Goal: Information Seeking & Learning: Learn about a topic

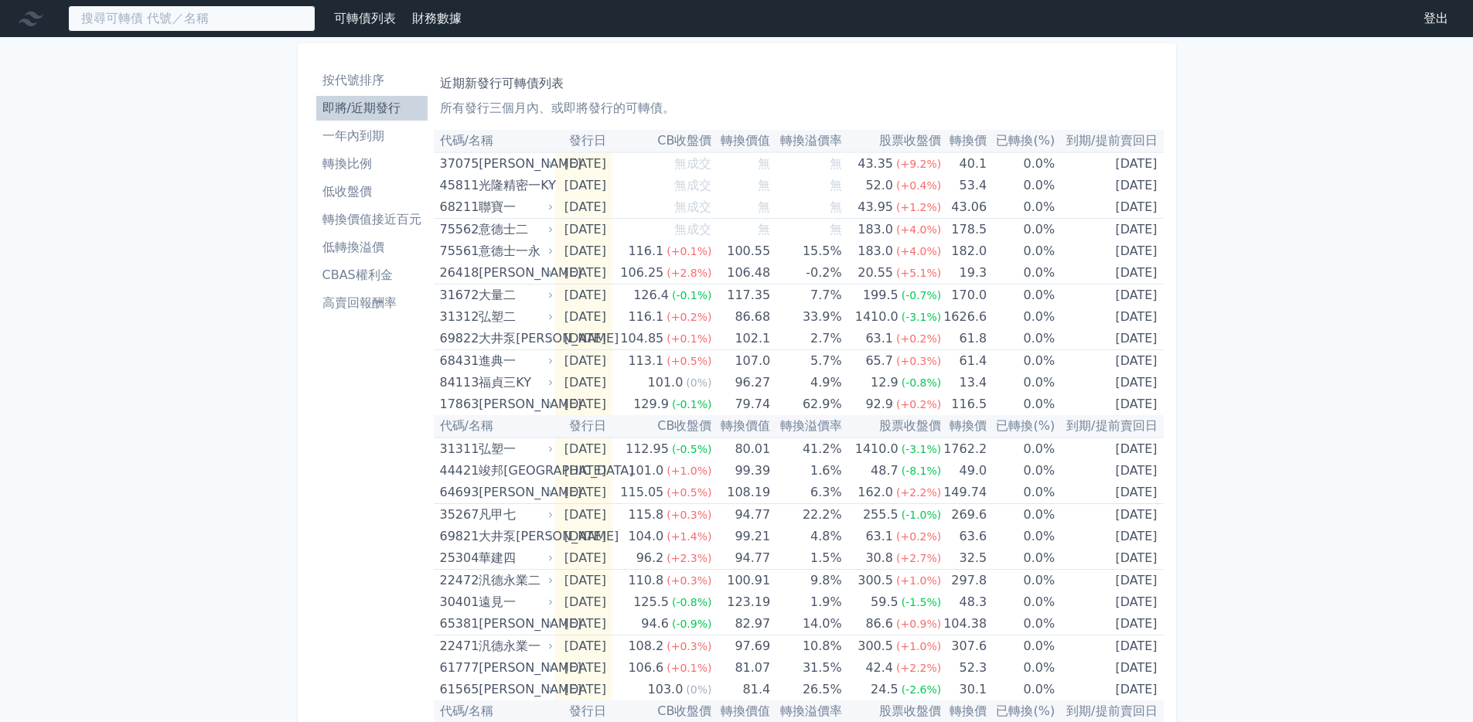
click at [175, 14] on input at bounding box center [191, 18] width 247 height 26
click at [377, 108] on li "即將/近期發行" at bounding box center [371, 108] width 111 height 19
click at [189, 16] on input at bounding box center [191, 18] width 247 height 26
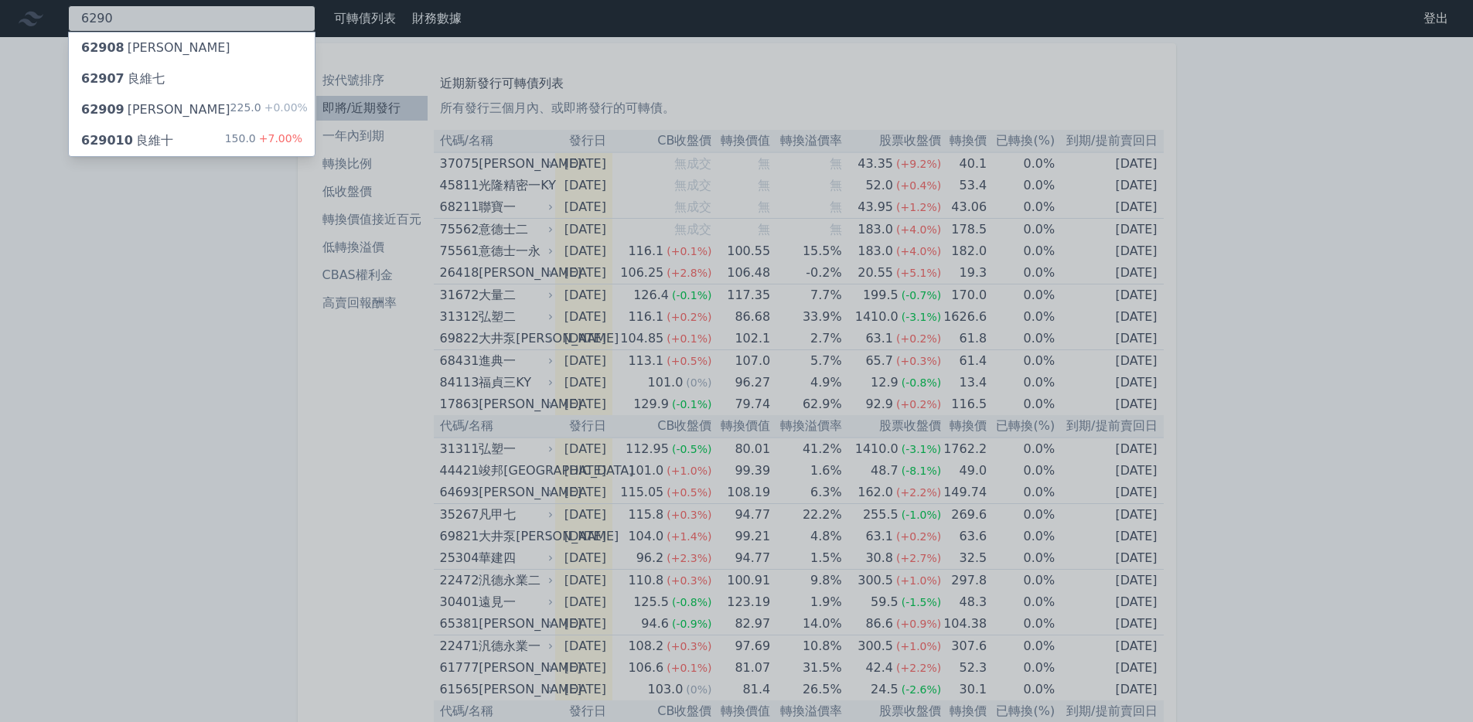
type input "6290"
click at [169, 149] on div "629010 良維十 150.0 +7.00%" at bounding box center [192, 140] width 246 height 31
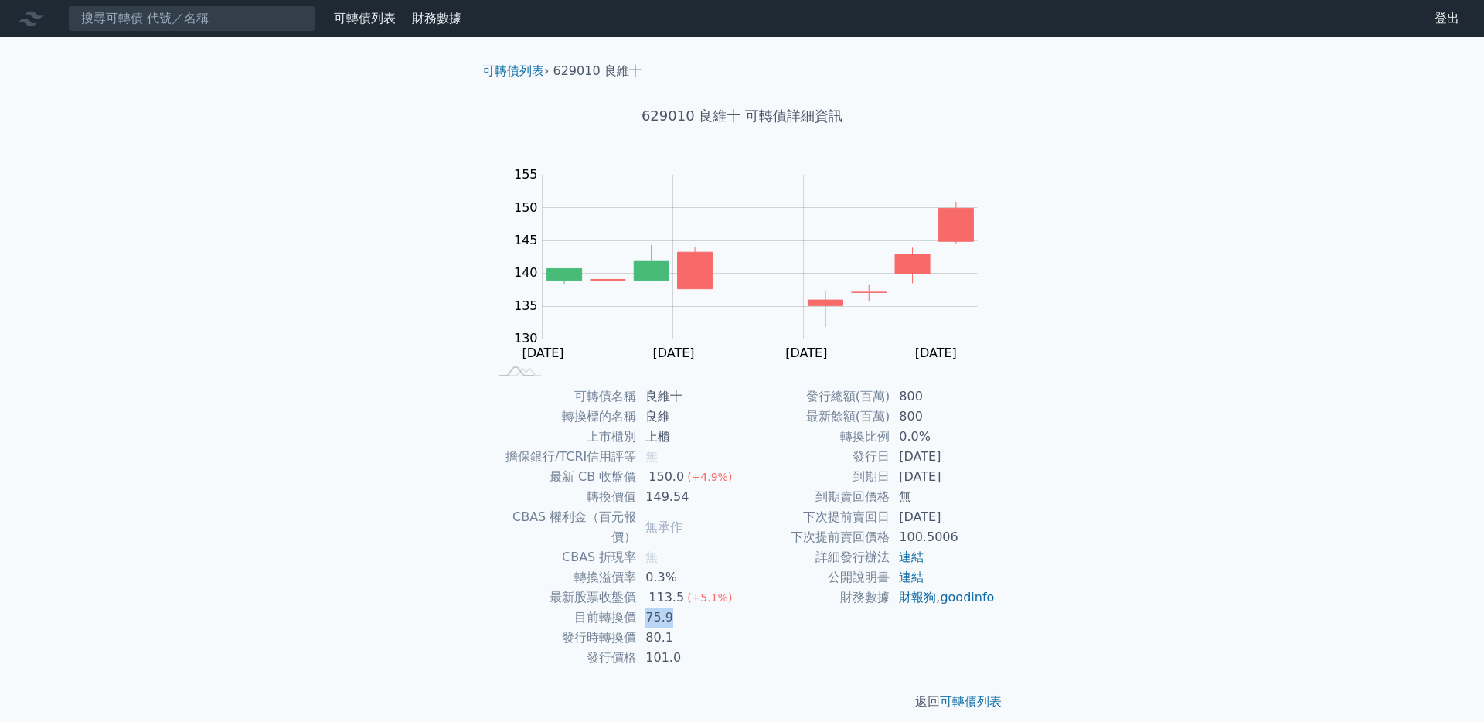
drag, startPoint x: 643, startPoint y: 600, endPoint x: 669, endPoint y: 594, distance: 26.1
click at [671, 608] on td "75.9" at bounding box center [689, 618] width 106 height 20
click at [742, 581] on td "公開說明書" at bounding box center [816, 577] width 148 height 20
drag, startPoint x: 899, startPoint y: 477, endPoint x: 1014, endPoint y: 479, distance: 115.2
click at [1014, 479] on div "可轉債列表 › 629010 良維十 629010 良維十 可轉債詳細資訊 Zoom Out 130 120 125 130 135 140 145 150 …" at bounding box center [742, 386] width 594 height 699
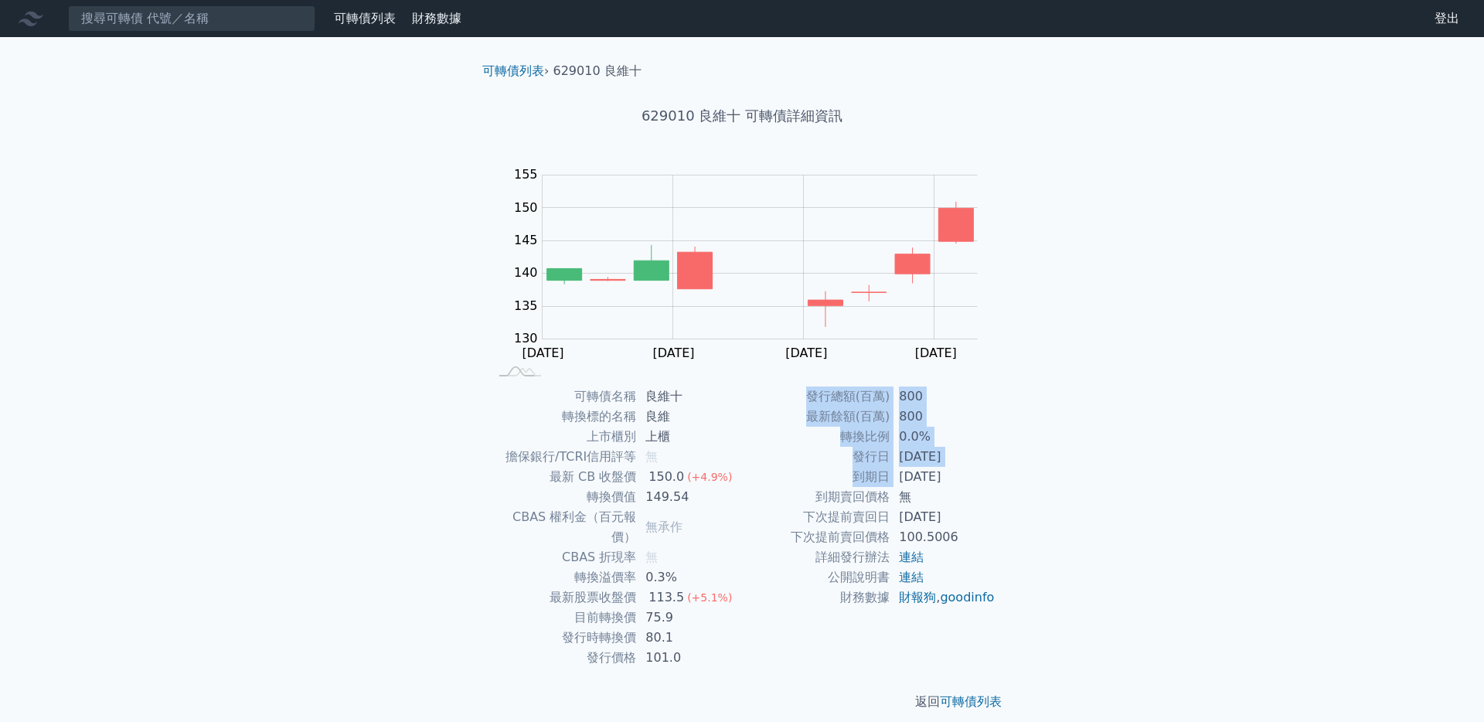
click at [1015, 474] on div "可轉債列表 › 629010 良維十 629010 良維十 可轉債詳細資訊 Zoom Out 130 120 125 130 135 140 145 150 …" at bounding box center [742, 386] width 594 height 699
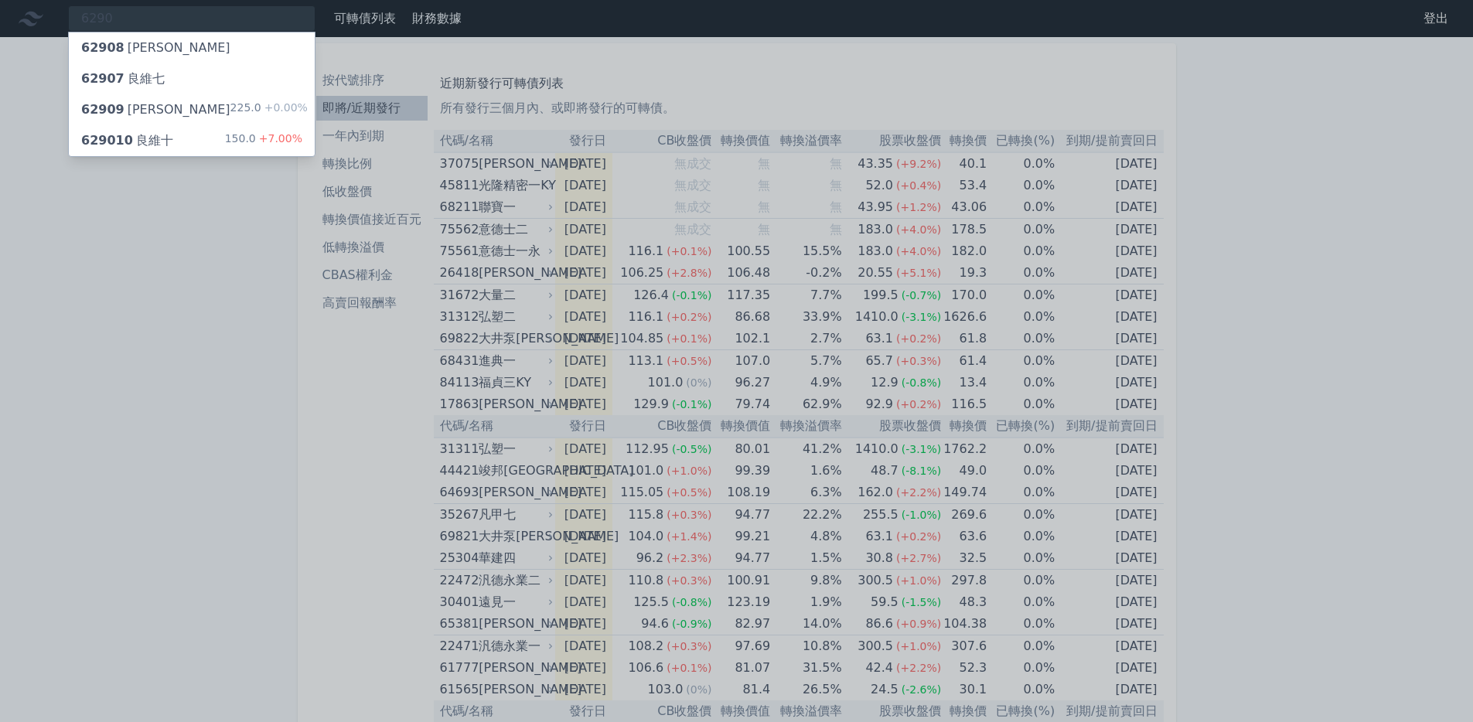
click at [154, 113] on div "62909 [PERSON_NAME]" at bounding box center [155, 109] width 149 height 19
click at [155, 53] on div "62908 [PERSON_NAME]" at bounding box center [155, 48] width 149 height 19
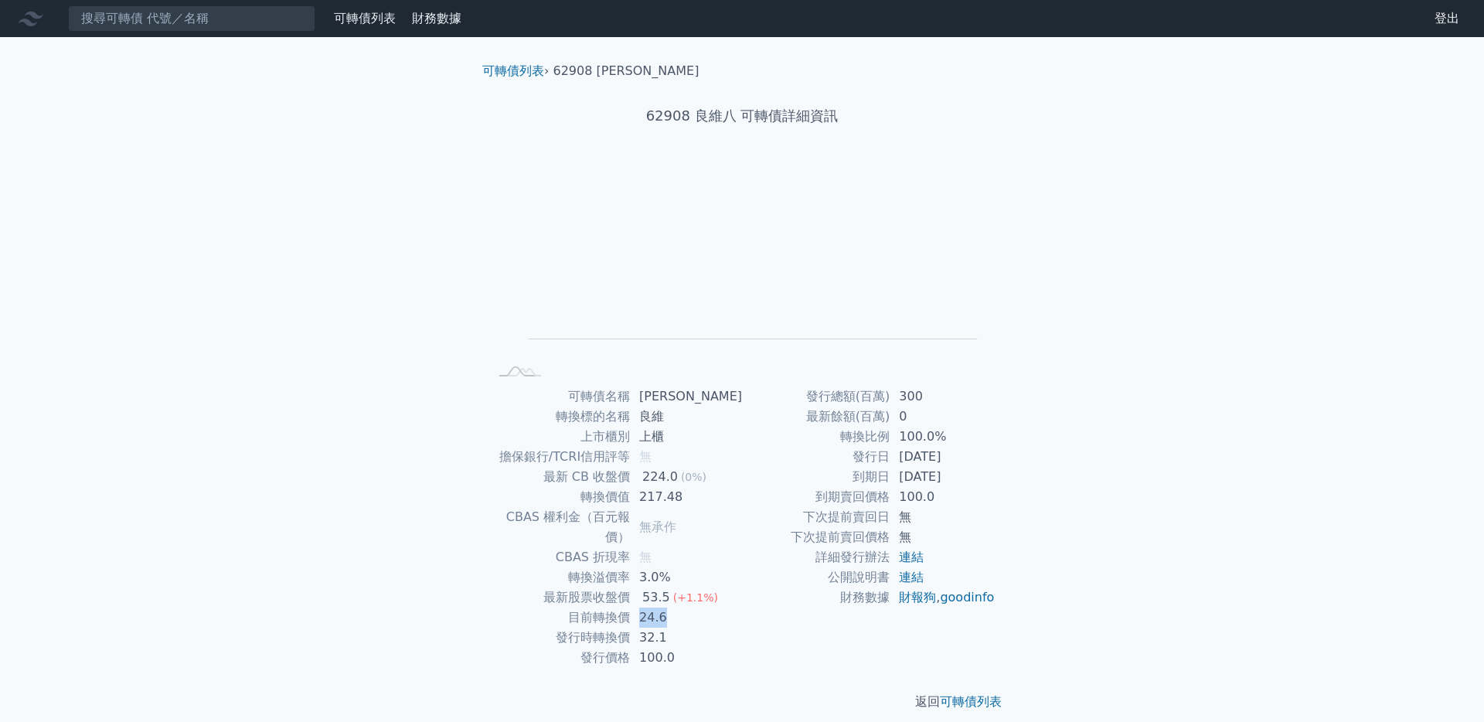
drag, startPoint x: 644, startPoint y: 599, endPoint x: 677, endPoint y: 598, distance: 33.3
click at [677, 608] on td "24.6" at bounding box center [686, 618] width 112 height 20
click at [682, 608] on td "24.6" at bounding box center [686, 618] width 112 height 20
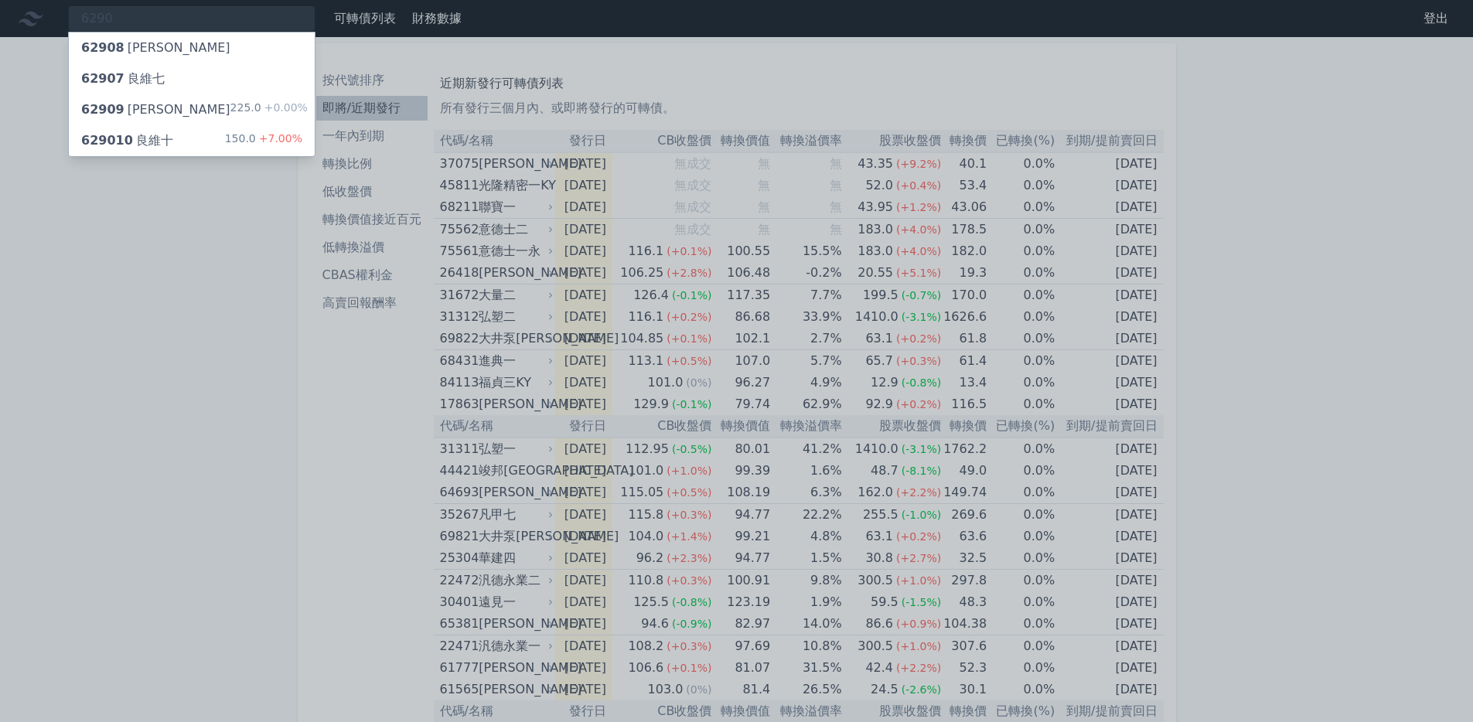
click at [205, 138] on div "629010 良維十 150.0 +7.00%" at bounding box center [192, 140] width 246 height 31
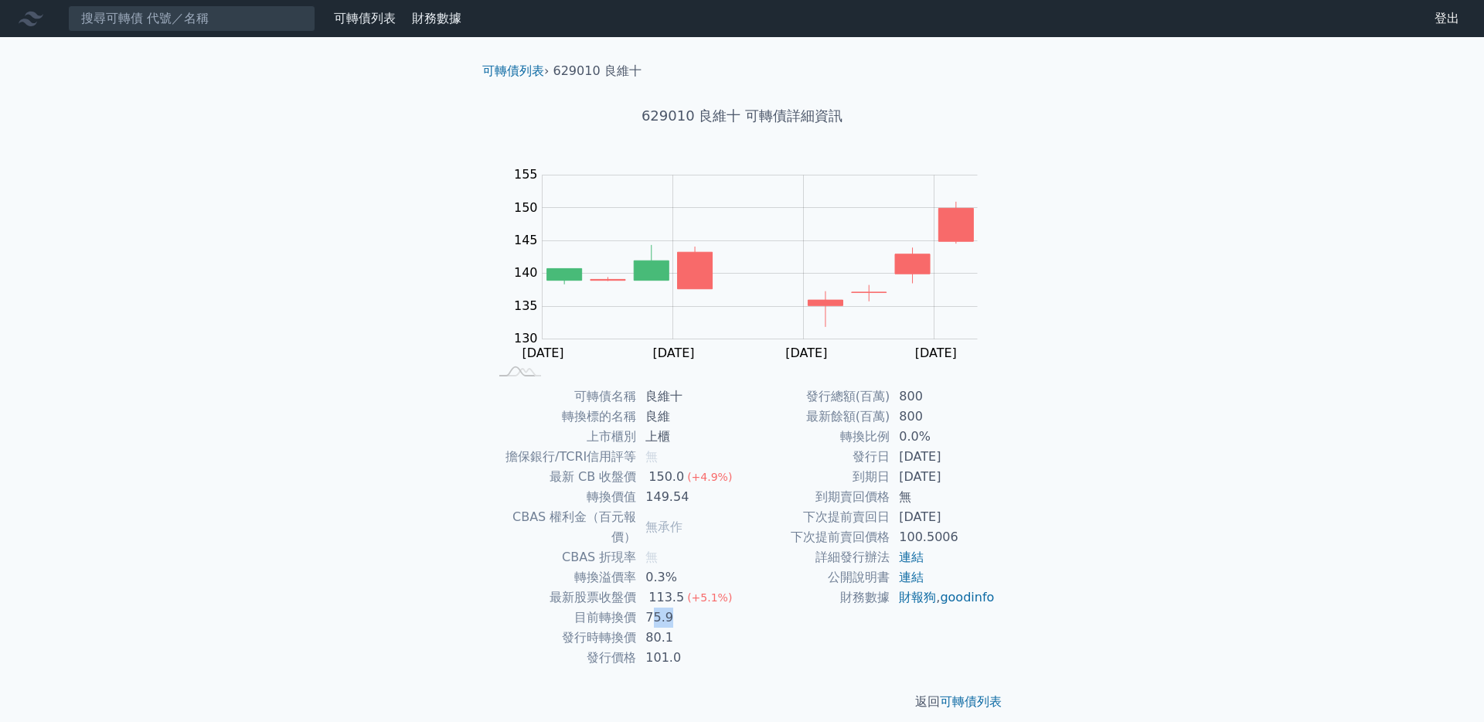
drag, startPoint x: 652, startPoint y: 596, endPoint x: 709, endPoint y: 591, distance: 57.4
click at [709, 608] on td "75.9" at bounding box center [689, 618] width 106 height 20
drag, startPoint x: 645, startPoint y: 596, endPoint x: 681, endPoint y: 596, distance: 36.3
click at [681, 608] on td "75.9" at bounding box center [689, 618] width 106 height 20
drag, startPoint x: 895, startPoint y: 438, endPoint x: 962, endPoint y: 433, distance: 66.6
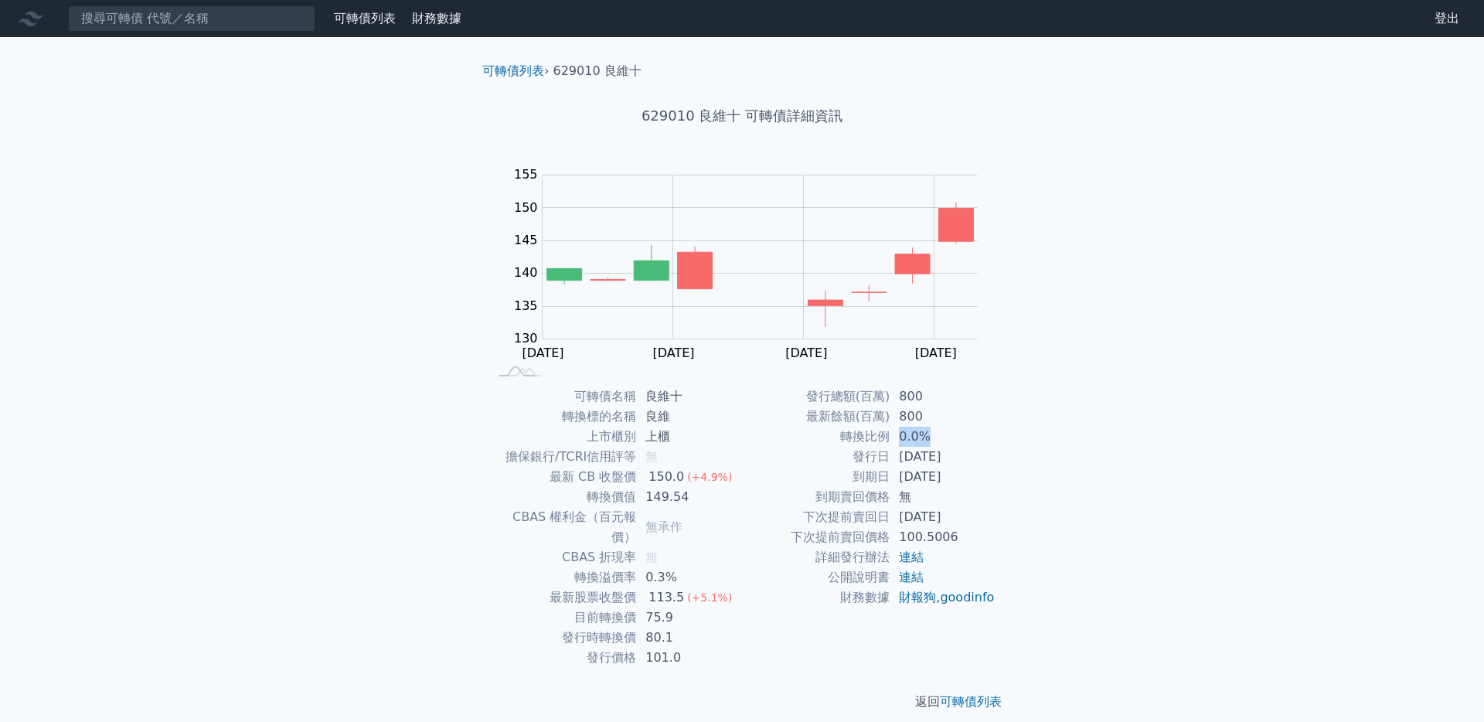
click at [962, 433] on td "0.0%" at bounding box center [943, 437] width 106 height 20
click at [957, 434] on td "0.0%" at bounding box center [943, 437] width 106 height 20
drag, startPoint x: 937, startPoint y: 434, endPoint x: 901, endPoint y: 435, distance: 35.6
click at [901, 435] on td "0.0%" at bounding box center [943, 437] width 106 height 20
click at [975, 419] on td "800" at bounding box center [943, 417] width 106 height 20
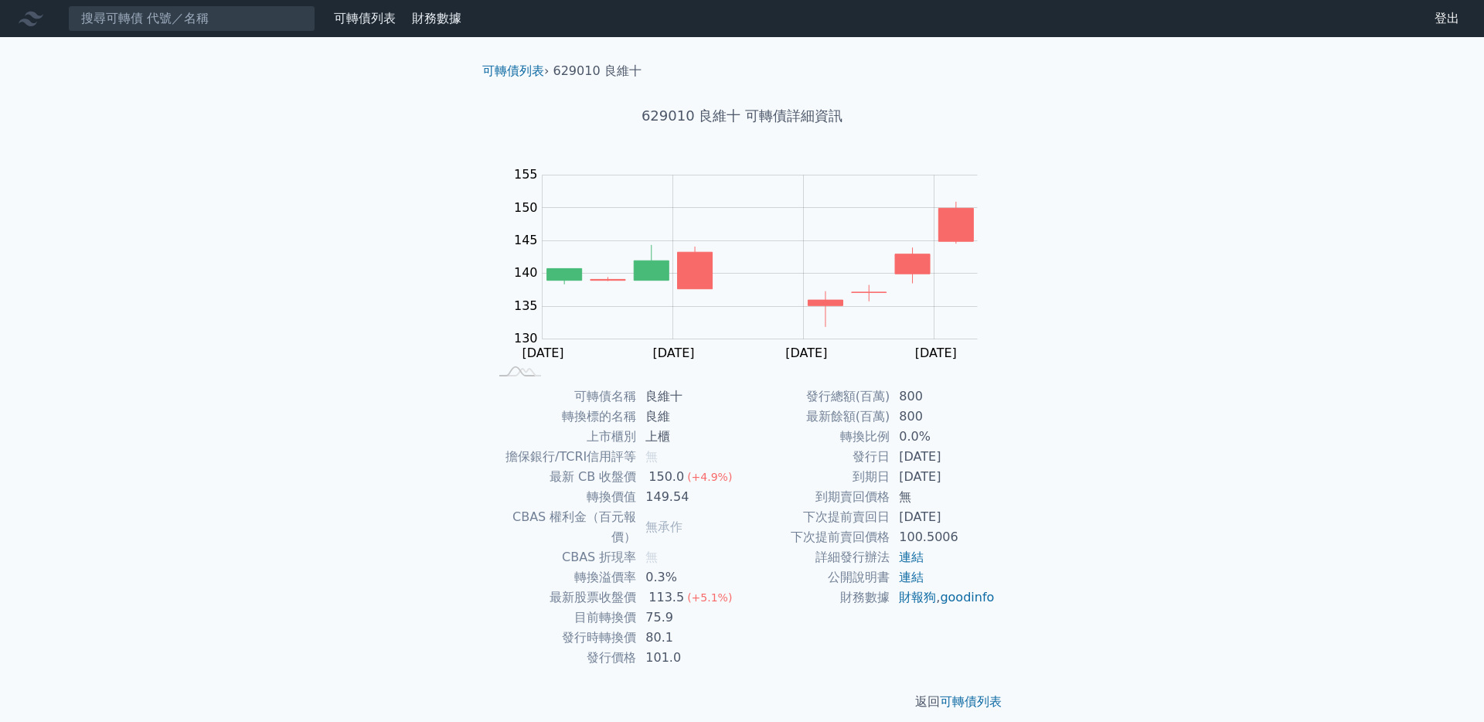
click at [901, 518] on td "[DATE]" at bounding box center [943, 517] width 106 height 20
drag, startPoint x: 900, startPoint y: 413, endPoint x: 928, endPoint y: 418, distance: 29.1
click at [928, 418] on td "800" at bounding box center [943, 417] width 106 height 20
